Goal: Find specific page/section: Find specific page/section

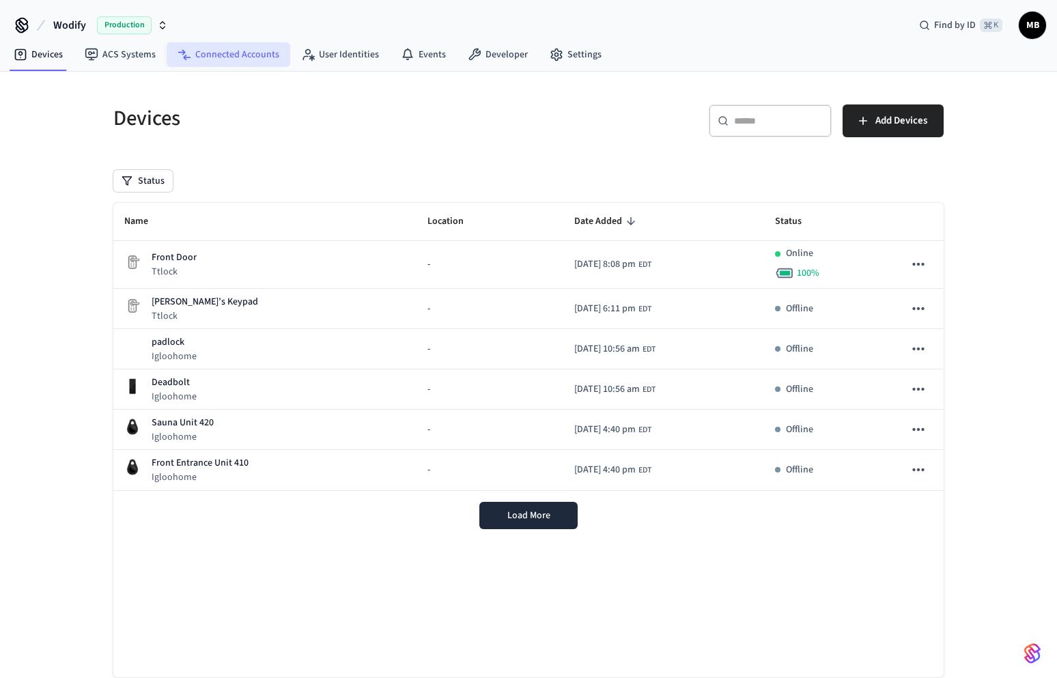
click at [235, 53] on link "Connected Accounts" at bounding box center [229, 54] width 124 height 25
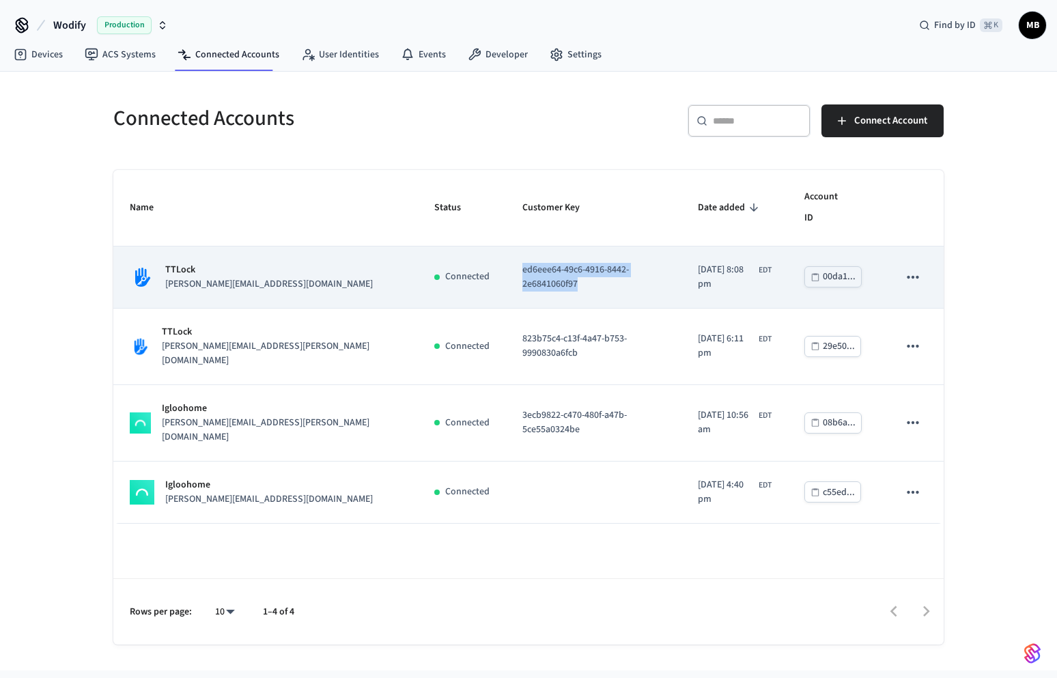
drag, startPoint x: 604, startPoint y: 259, endPoint x: 422, endPoint y: 257, distance: 182.3
click at [506, 257] on td "ed6eee64-49c6-4916-8442-2e6841060f97" at bounding box center [593, 277] width 175 height 62
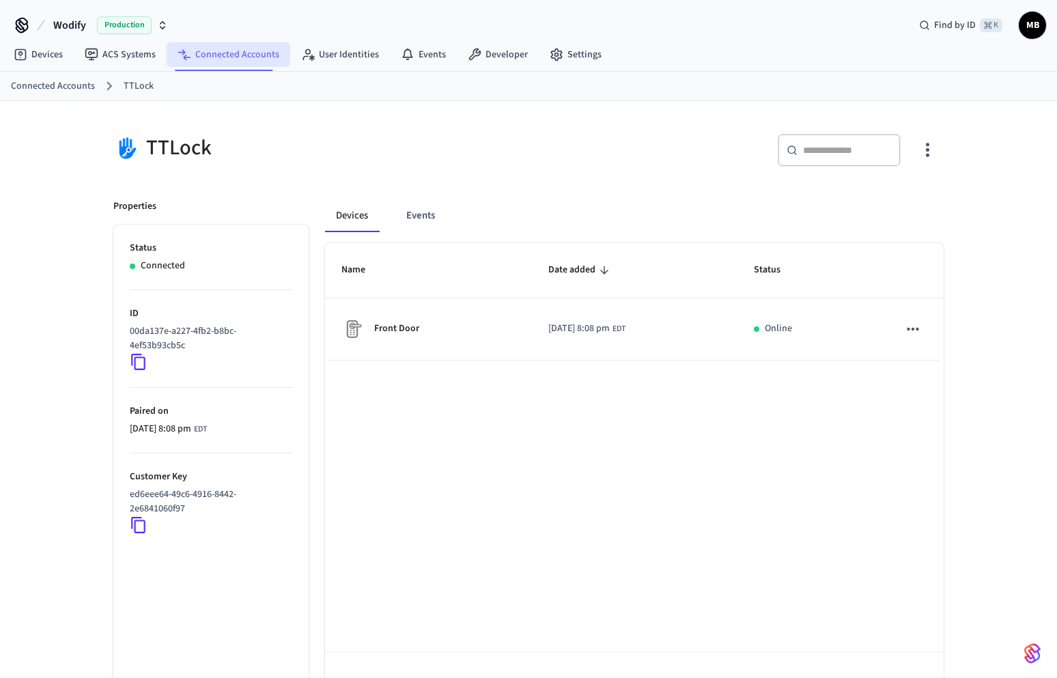
click at [190, 64] on link "Connected Accounts" at bounding box center [229, 54] width 124 height 25
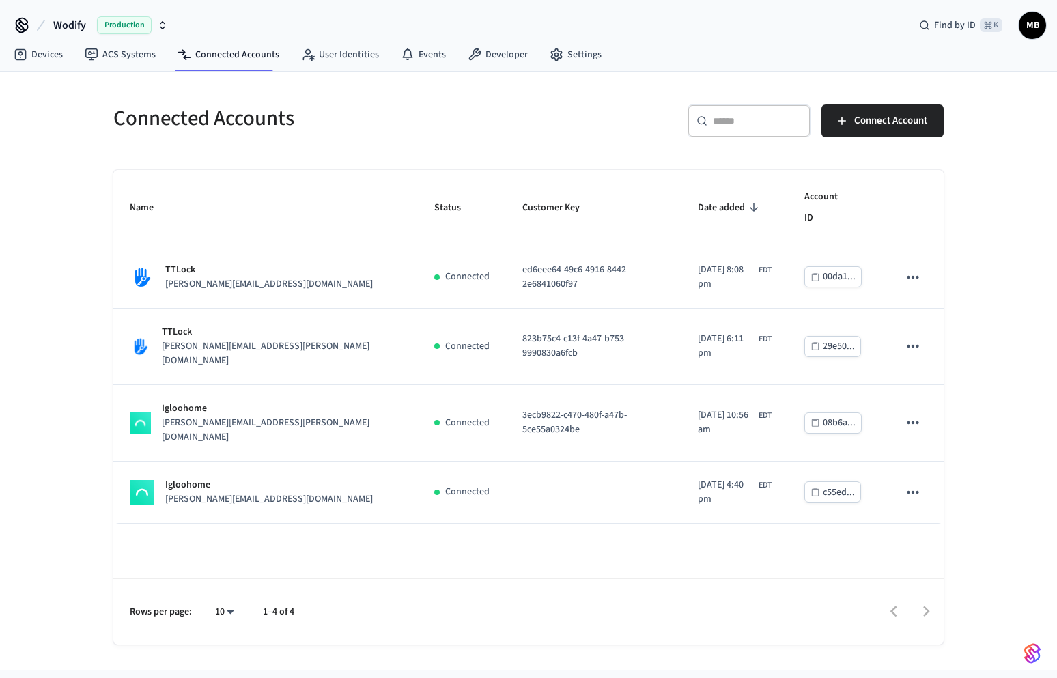
click at [169, 22] on button "Wodify Production" at bounding box center [110, 25] width 123 height 29
